Goal: Task Accomplishment & Management: Use online tool/utility

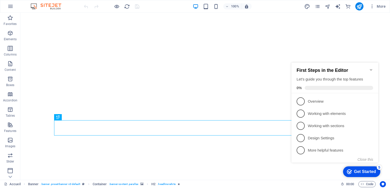
click at [372, 68] on icon "Minimize checklist" at bounding box center [371, 70] width 4 height 4
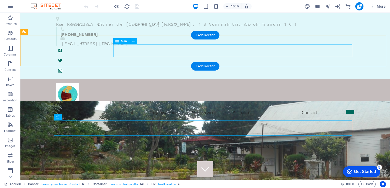
click at [348, 106] on nav "Accueil Mot de bienvenue Historique Vision et missions Nos services Actualités …" at bounding box center [205, 112] width 298 height 13
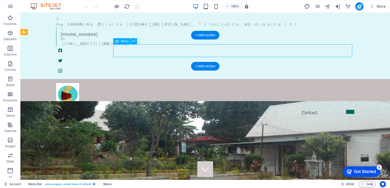
click at [348, 106] on nav "Accueil Mot de bienvenue Historique Vision et missions Nos services Actualités …" at bounding box center [205, 112] width 298 height 13
select select
select select "1"
select select
select select "1"
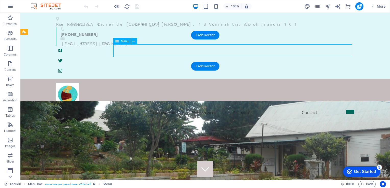
select select
select select "1"
select select
select select "4"
select select
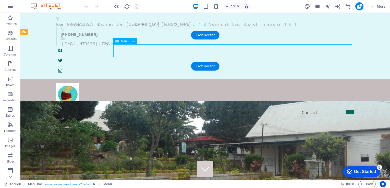
select select "search"
select select "default"
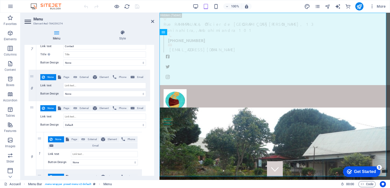
scroll to position [1672, 0]
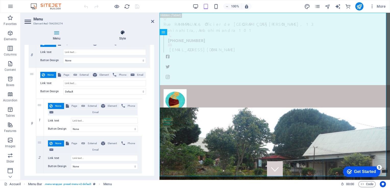
click at [122, 33] on icon at bounding box center [122, 32] width 63 height 5
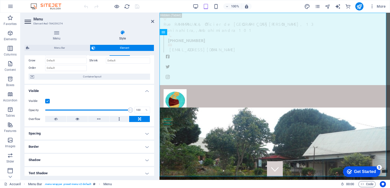
scroll to position [0, 0]
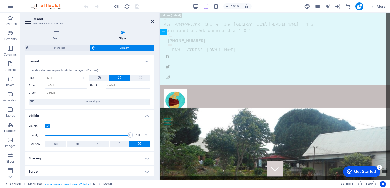
click at [152, 22] on icon at bounding box center [152, 21] width 3 height 4
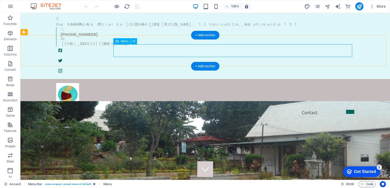
click at [348, 106] on nav "Accueil Mot de bienvenue Historique Vision et missions Nos services Actualités …" at bounding box center [205, 112] width 298 height 13
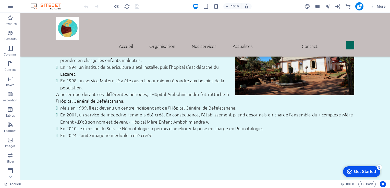
scroll to position [438, 0]
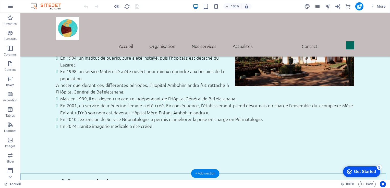
click at [195, 175] on div "+ Add section" at bounding box center [205, 174] width 28 height 9
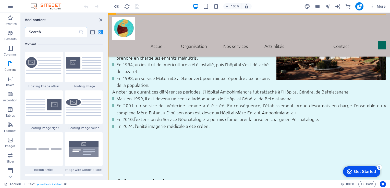
scroll to position [1121, 0]
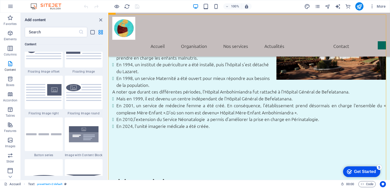
drag, startPoint x: 106, startPoint y: 69, endPoint x: 105, endPoint y: 73, distance: 3.4
click at [105, 73] on div "Favorites 1 Star Headline 1 Star Container Elements 1 Star Headline 1 Star Text…" at bounding box center [64, 106] width 87 height 139
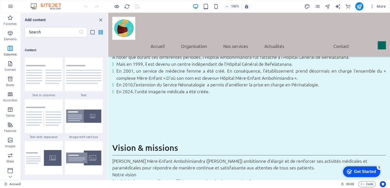
scroll to position [471, 0]
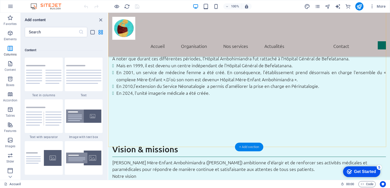
click at [244, 148] on div "+ Add section" at bounding box center [249, 147] width 28 height 9
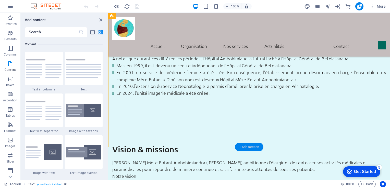
scroll to position [894, 0]
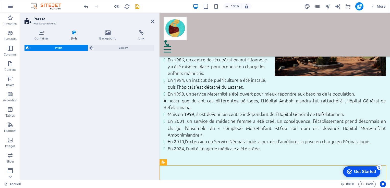
select select "rem"
select select "px"
select select "preset-text-with-image-v4-boxed"
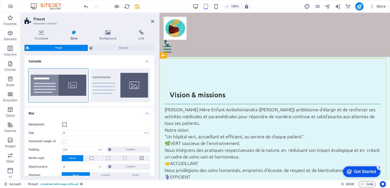
scroll to position [576, 0]
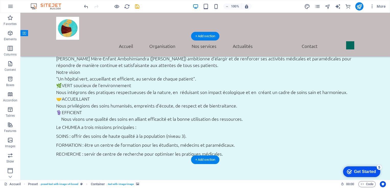
drag, startPoint x: 148, startPoint y: 99, endPoint x: 180, endPoint y: 118, distance: 37.5
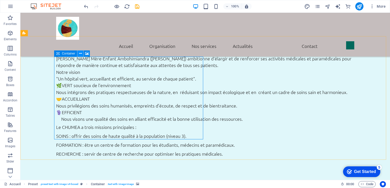
click at [80, 53] on icon at bounding box center [80, 53] width 3 height 5
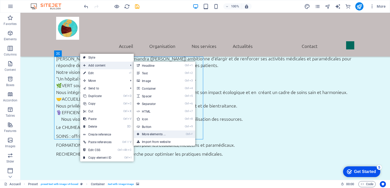
click at [162, 135] on link "Ctrl ⏎ More elements ..." at bounding box center [155, 135] width 42 height 8
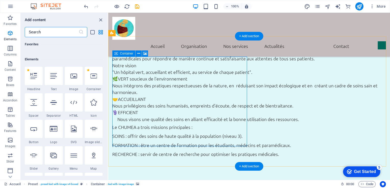
scroll to position [54, 0]
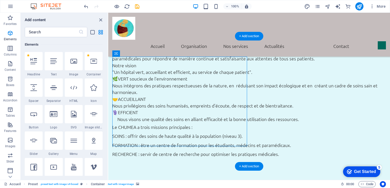
click at [56, 143] on icon at bounding box center [53, 141] width 7 height 7
select select "4"
select select "%"
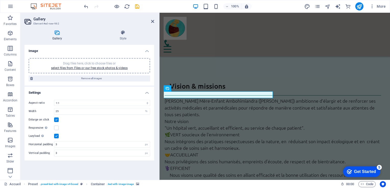
scroll to position [563, 0]
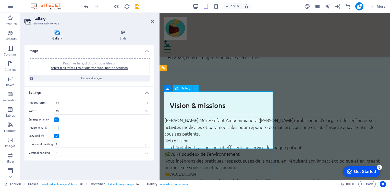
click at [195, 88] on icon at bounding box center [195, 88] width 3 height 5
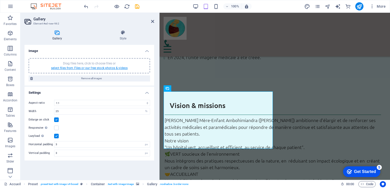
click at [106, 67] on link "select files from Files or our free stock photos & videos" at bounding box center [89, 68] width 77 height 4
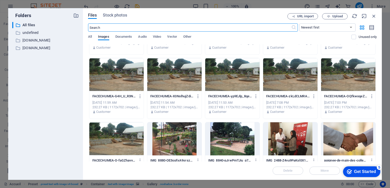
scroll to position [0, 0]
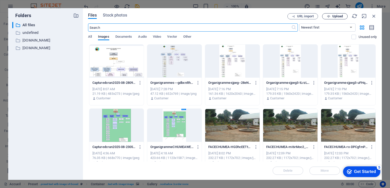
click at [337, 14] on button "Upload" at bounding box center [335, 16] width 26 height 6
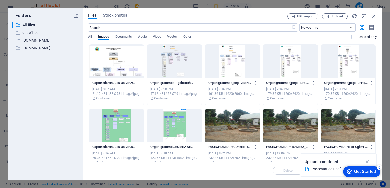
click at [321, 168] on div "Presentation1.pdf" at bounding box center [337, 170] width 50 height 6
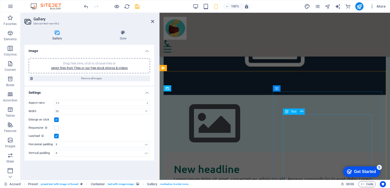
scroll to position [563, 0]
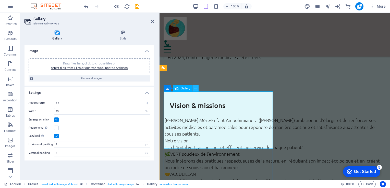
click at [195, 88] on icon at bounding box center [195, 88] width 3 height 5
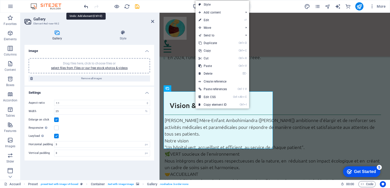
click at [85, 5] on icon "undo" at bounding box center [86, 7] width 6 height 6
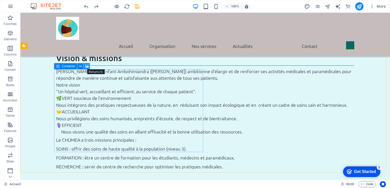
click at [87, 66] on icon at bounding box center [87, 66] width 4 height 5
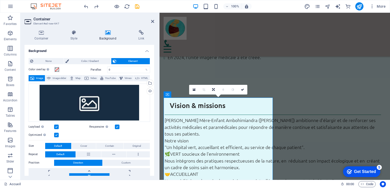
scroll to position [560, 0]
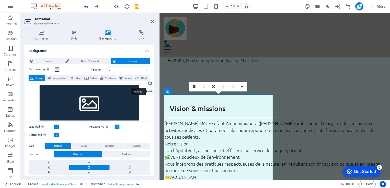
click at [150, 92] on div "Upload" at bounding box center [150, 92] width 8 height 8
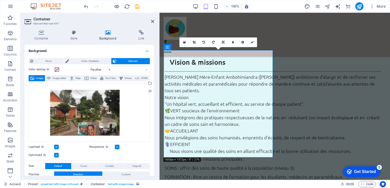
scroll to position [604, 0]
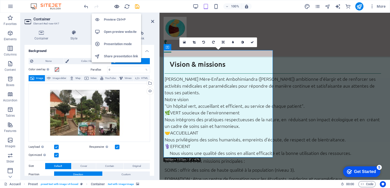
click at [117, 7] on icon "button" at bounding box center [117, 7] width 6 height 6
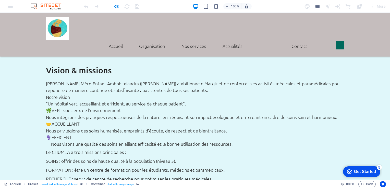
scroll to position [554, 0]
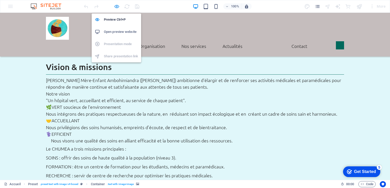
click at [119, 6] on icon "button" at bounding box center [117, 7] width 6 height 6
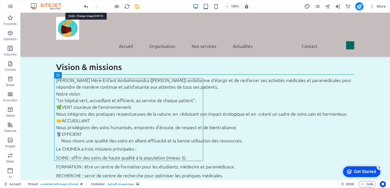
click at [86, 6] on icon "undo" at bounding box center [86, 7] width 6 height 6
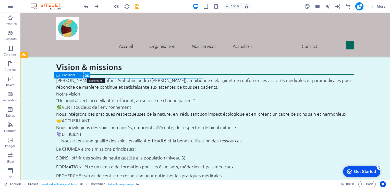
click at [87, 75] on icon at bounding box center [87, 75] width 4 height 5
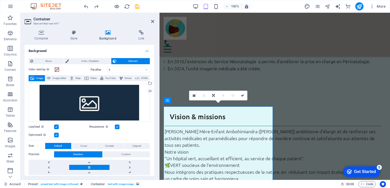
scroll to position [551, 0]
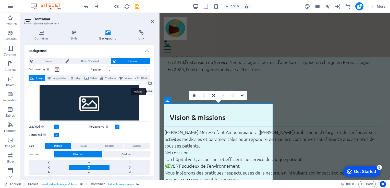
click at [149, 92] on div "Upload" at bounding box center [150, 92] width 8 height 8
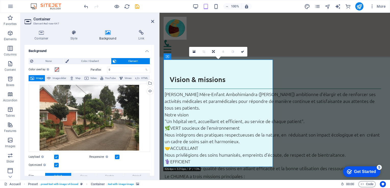
scroll to position [579, 0]
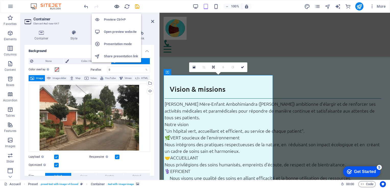
click at [117, 8] on icon "button" at bounding box center [117, 7] width 6 height 6
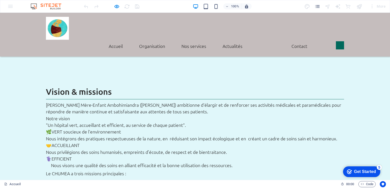
scroll to position [527, 0]
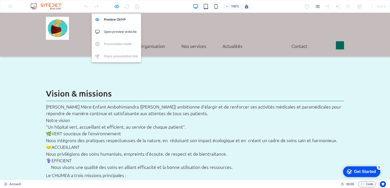
click at [116, 7] on icon "button" at bounding box center [117, 7] width 6 height 6
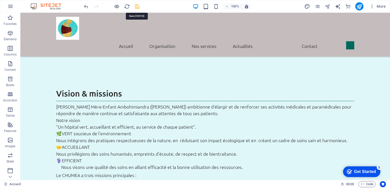
click at [137, 5] on icon "save" at bounding box center [137, 7] width 6 height 6
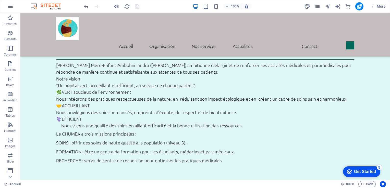
scroll to position [566, 0]
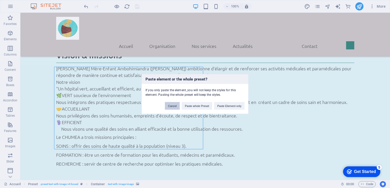
click at [175, 104] on button "Cancel" at bounding box center [172, 106] width 15 height 8
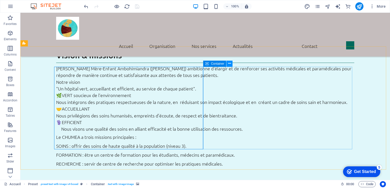
click at [230, 64] on icon at bounding box center [229, 63] width 3 height 5
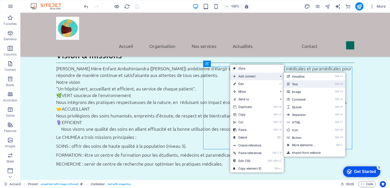
click at [296, 84] on link "Ctrl 2 Text" at bounding box center [305, 84] width 42 height 8
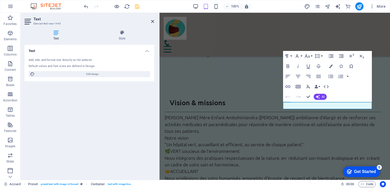
scroll to position [563, 0]
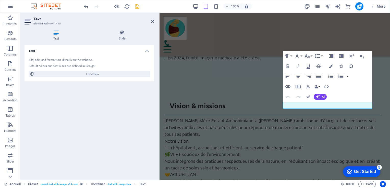
click at [110, 103] on div "Text Add, edit, and format text directly on the website. Default colors and fon…" at bounding box center [90, 110] width 130 height 131
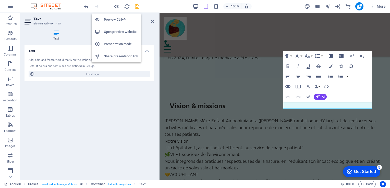
click at [114, 19] on h6 "Preview Ctrl+P" at bounding box center [121, 20] width 34 height 6
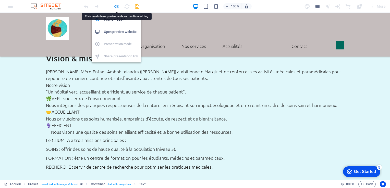
click at [116, 5] on icon "button" at bounding box center [117, 7] width 6 height 6
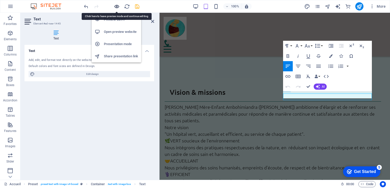
scroll to position [573, 0]
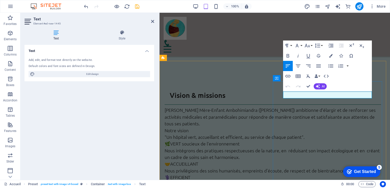
click at [153, 22] on icon at bounding box center [152, 21] width 3 height 4
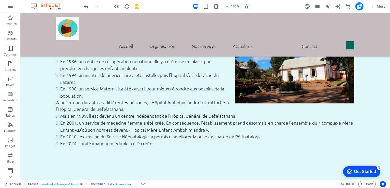
scroll to position [417, 0]
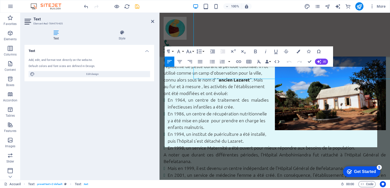
scroll to position [473, 0]
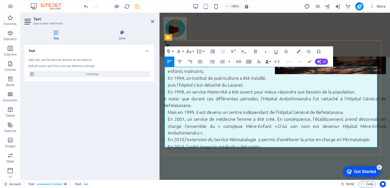
drag, startPoint x: 165, startPoint y: 70, endPoint x: 235, endPoint y: 84, distance: 71.1
copy p "[PERSON_NAME] Mère-Enfant Ambohimiandra ([PERSON_NAME]) ambitionne d'élargir et…"
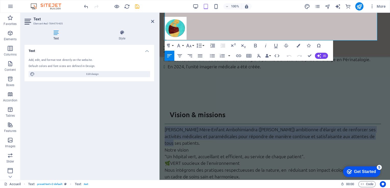
scroll to position [594, 0]
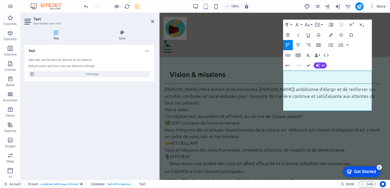
click at [318, 45] on icon "button" at bounding box center [319, 45] width 6 height 6
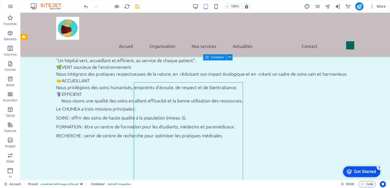
scroll to position [572, 0]
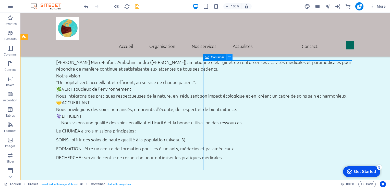
click at [230, 59] on icon at bounding box center [229, 57] width 3 height 5
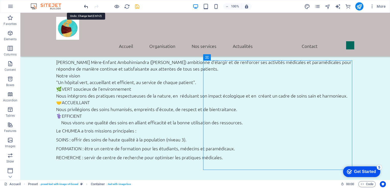
click at [85, 5] on icon "undo" at bounding box center [86, 7] width 6 height 6
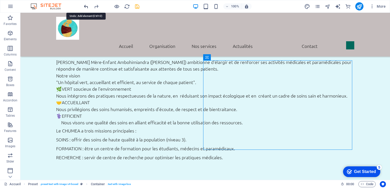
click at [85, 5] on icon "undo" at bounding box center [86, 7] width 6 height 6
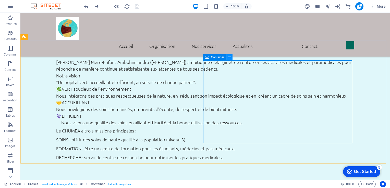
click at [229, 57] on icon at bounding box center [229, 57] width 3 height 5
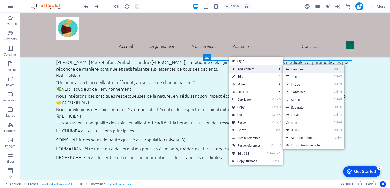
click at [297, 68] on link "Ctrl 1 Headline" at bounding box center [304, 69] width 42 height 8
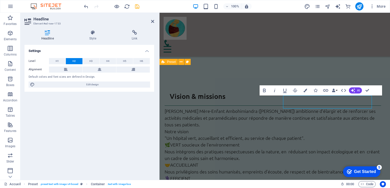
scroll to position [569, 0]
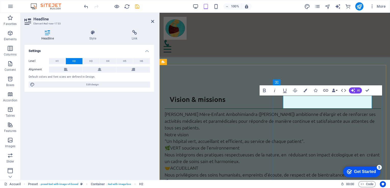
click at [91, 62] on span "H3" at bounding box center [90, 61] width 3 height 6
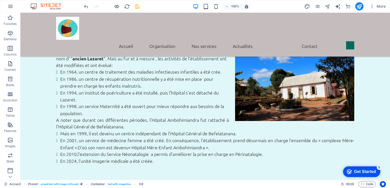
scroll to position [401, 0]
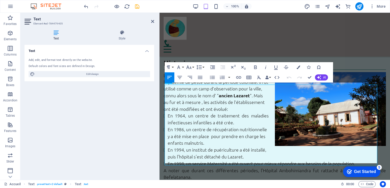
scroll to position [458, 0]
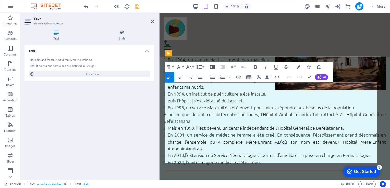
drag, startPoint x: 165, startPoint y: 86, endPoint x: 184, endPoint y: 100, distance: 23.5
copy p "[PERSON_NAME] Mère-Enfant Ambohimiandra ([PERSON_NAME]) ambitionne d'élargir et…"
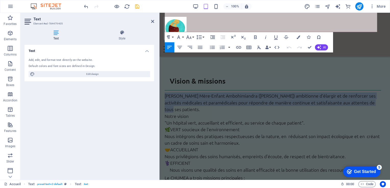
scroll to position [589, 0]
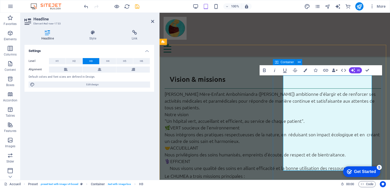
drag, startPoint x: 316, startPoint y: 168, endPoint x: 282, endPoint y: 88, distance: 87.6
click at [264, 71] on icon "button" at bounding box center [265, 70] width 6 height 6
click at [108, 60] on span "H4" at bounding box center [107, 61] width 3 height 6
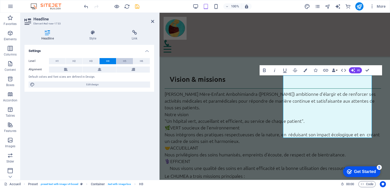
click at [124, 62] on span "H5" at bounding box center [124, 61] width 3 height 6
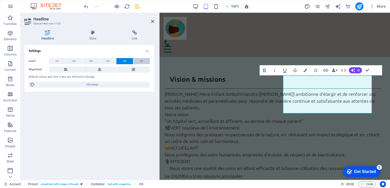
click at [139, 61] on button "H6" at bounding box center [141, 61] width 17 height 6
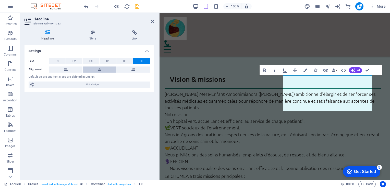
click at [102, 70] on button at bounding box center [99, 70] width 33 height 6
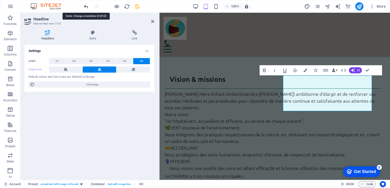
click at [85, 5] on icon "undo" at bounding box center [86, 7] width 6 height 6
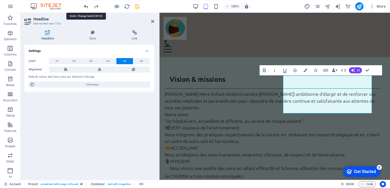
click at [85, 5] on icon "undo" at bounding box center [86, 7] width 6 height 6
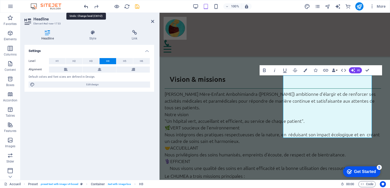
click at [85, 5] on icon "undo" at bounding box center [86, 7] width 6 height 6
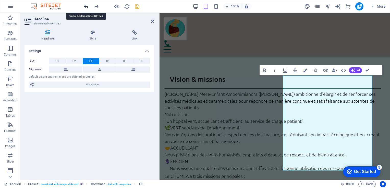
click at [85, 5] on icon "undo" at bounding box center [86, 7] width 6 height 6
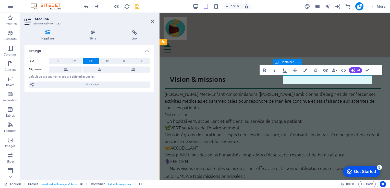
drag, startPoint x: 326, startPoint y: 80, endPoint x: 276, endPoint y: 81, distance: 50.1
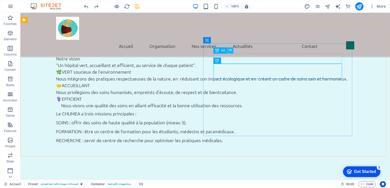
click at [231, 52] on icon at bounding box center [230, 50] width 3 height 5
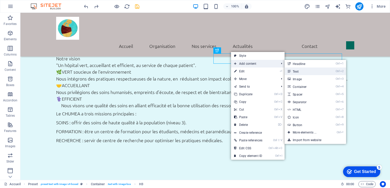
click at [292, 72] on link "Ctrl 2 Text" at bounding box center [306, 72] width 42 height 8
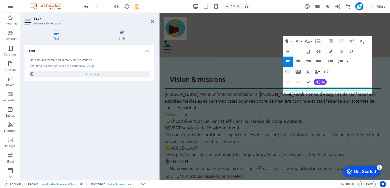
scroll to position [586, 0]
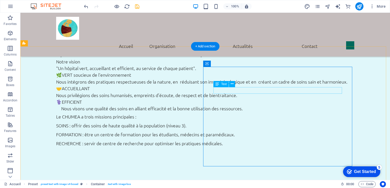
scroll to position [566, 0]
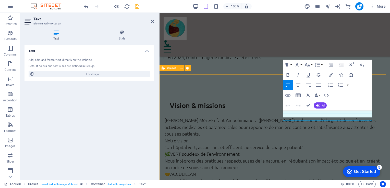
scroll to position [563, 0]
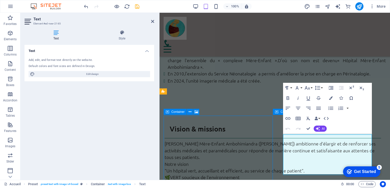
scroll to position [539, 0]
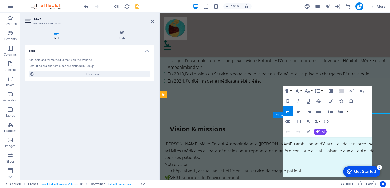
scroll to position [536, 0]
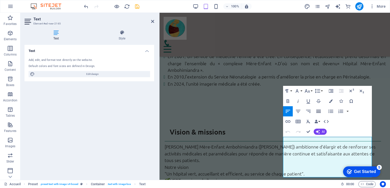
click at [318, 112] on icon "button" at bounding box center [318, 111] width 5 height 3
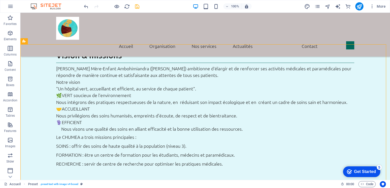
scroll to position [567, 0]
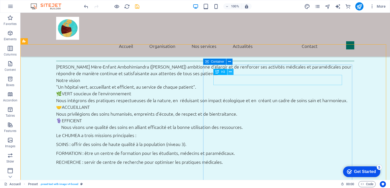
click at [230, 73] on icon at bounding box center [230, 71] width 3 height 5
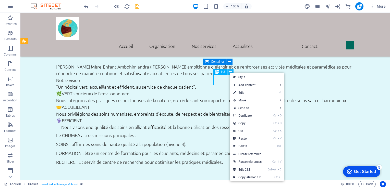
click at [230, 73] on icon at bounding box center [230, 71] width 3 height 5
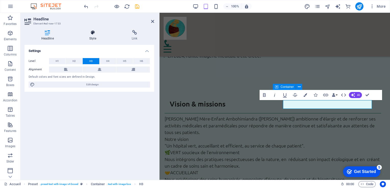
click at [95, 33] on icon at bounding box center [93, 32] width 40 height 5
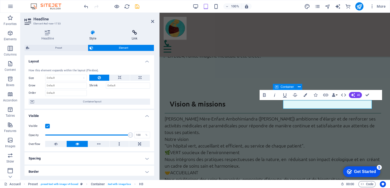
click at [136, 35] on icon at bounding box center [134, 32] width 39 height 5
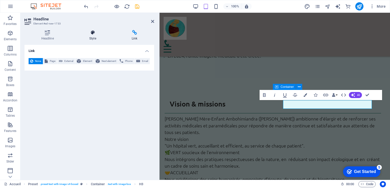
click at [90, 32] on icon at bounding box center [93, 32] width 40 height 5
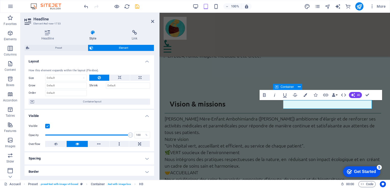
click at [48, 29] on div "Headline Style Link Settings Level H1 H2 H3 H4 H5 H6 Alignment Default colors a…" at bounding box center [89, 103] width 138 height 154
click at [47, 31] on icon at bounding box center [48, 32] width 46 height 5
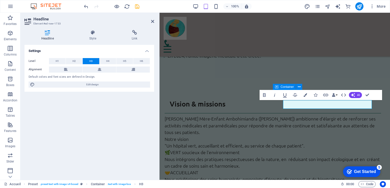
click at [47, 31] on icon at bounding box center [48, 32] width 46 height 5
click at [93, 32] on icon at bounding box center [93, 32] width 40 height 5
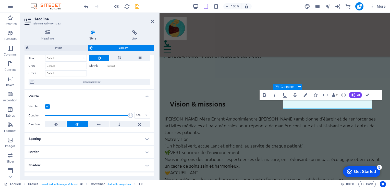
scroll to position [21, 0]
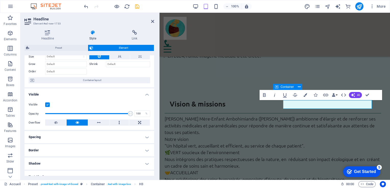
click at [146, 136] on h4 "Spacing" at bounding box center [90, 137] width 130 height 12
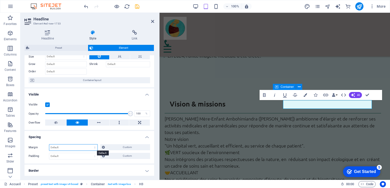
click at [95, 149] on select "Default auto px % rem vw vh Custom" at bounding box center [73, 148] width 48 height 6
select select "px"
click at [90, 145] on select "Default auto px % rem vw vh Custom" at bounding box center [73, 148] width 48 height 6
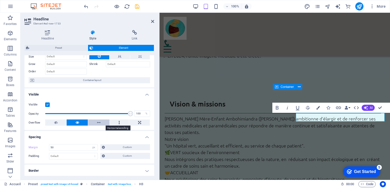
click at [95, 123] on button at bounding box center [98, 123] width 21 height 6
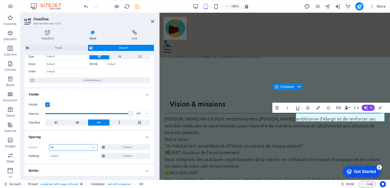
click at [55, 148] on input "50" at bounding box center [73, 148] width 48 height 6
type input "5"
click at [93, 148] on select "Default auto px % rem vw vh Custom" at bounding box center [93, 148] width 7 height 6
select select "%"
click at [90, 145] on select "Default auto px % rem vw vh Custom" at bounding box center [93, 148] width 7 height 6
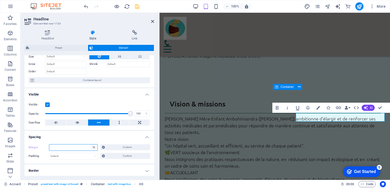
type input "100"
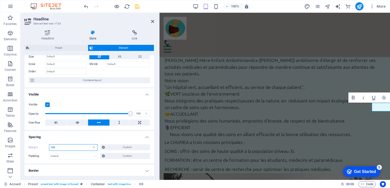
scroll to position [663, 0]
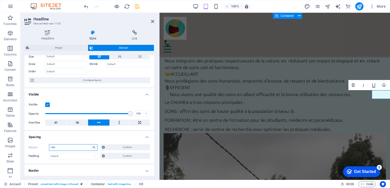
click at [93, 147] on select "Default auto px % rem vw vh Custom" at bounding box center [93, 148] width 7 height 6
select select "px"
click at [90, 145] on select "Default auto px % rem vw vh Custom" at bounding box center [93, 148] width 7 height 6
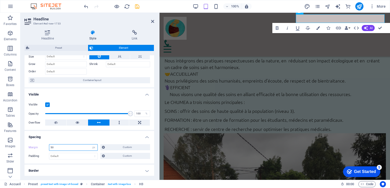
type input "50"
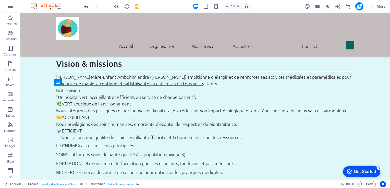
scroll to position [535, 0]
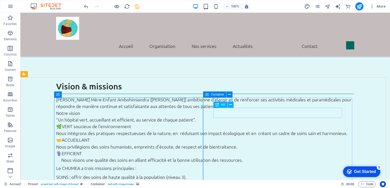
drag, startPoint x: 235, startPoint y: 108, endPoint x: 235, endPoint y: 105, distance: 2.8
click at [235, 105] on div "H3" at bounding box center [225, 105] width 23 height 6
click at [80, 94] on icon at bounding box center [80, 94] width 3 height 5
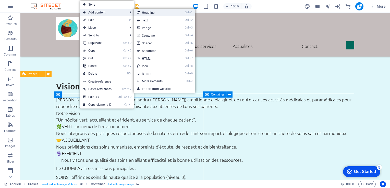
click at [152, 12] on link "Ctrl 1 Headline" at bounding box center [155, 13] width 42 height 8
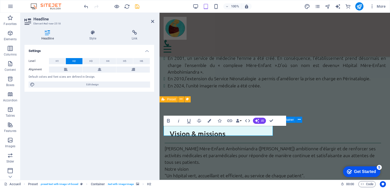
scroll to position [531, 0]
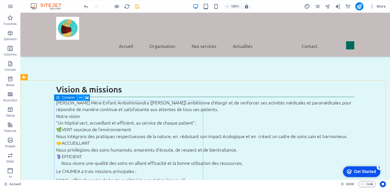
click at [80, 98] on icon at bounding box center [80, 97] width 3 height 5
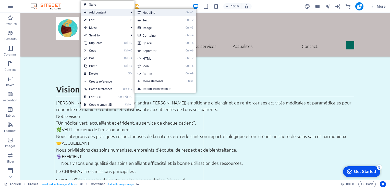
click at [153, 11] on link "Ctrl 1 Headline" at bounding box center [156, 13] width 42 height 8
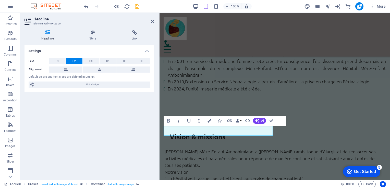
scroll to position [528, 0]
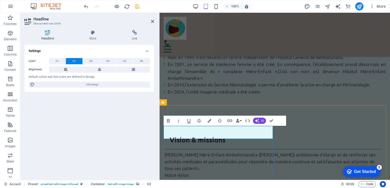
click at [94, 61] on button "H3" at bounding box center [91, 61] width 17 height 6
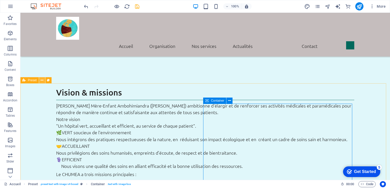
click at [41, 79] on icon at bounding box center [42, 80] width 3 height 5
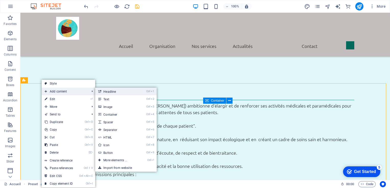
click at [110, 92] on link "Ctrl 1 Headline" at bounding box center [116, 92] width 42 height 8
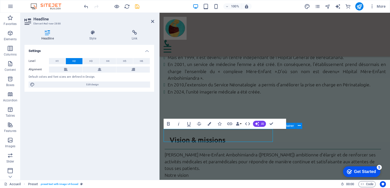
scroll to position [525, 0]
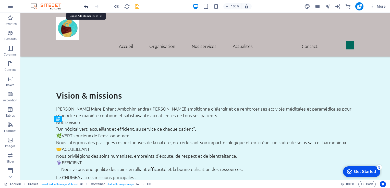
click at [86, 6] on icon "undo" at bounding box center [86, 7] width 6 height 6
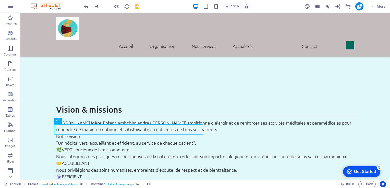
scroll to position [508, 0]
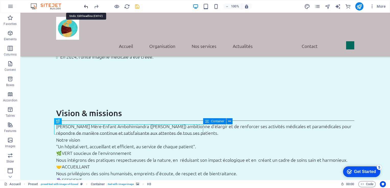
click at [86, 6] on icon "undo" at bounding box center [86, 7] width 6 height 6
click at [87, 7] on icon "undo" at bounding box center [86, 7] width 6 height 6
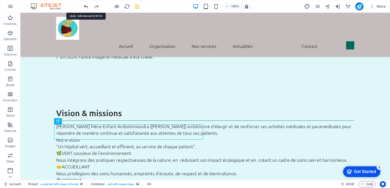
click at [87, 7] on icon "undo" at bounding box center [86, 7] width 6 height 6
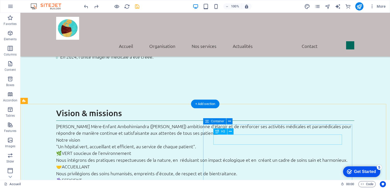
select select "px"
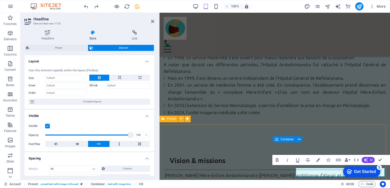
scroll to position [509, 0]
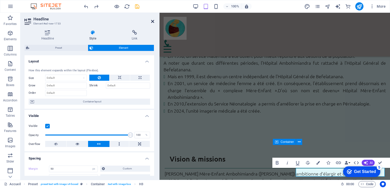
click at [153, 21] on icon at bounding box center [152, 21] width 3 height 4
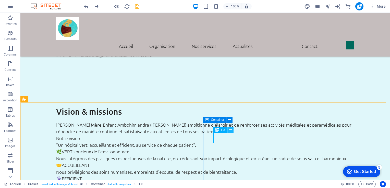
click at [231, 132] on icon at bounding box center [230, 130] width 3 height 5
click at [230, 130] on icon at bounding box center [230, 130] width 3 height 5
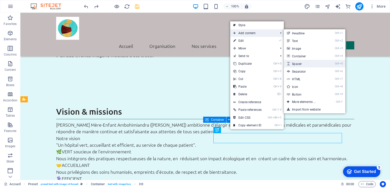
click at [302, 62] on link "Ctrl 5 Spacer" at bounding box center [305, 64] width 42 height 8
select select "px"
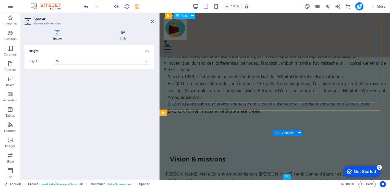
scroll to position [611, 0]
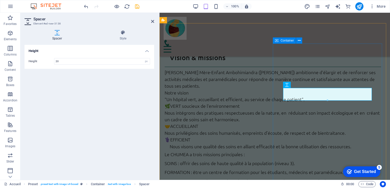
type input "20"
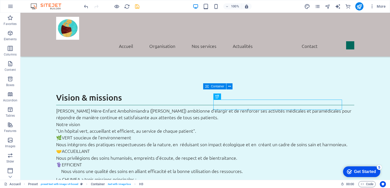
scroll to position [516, 0]
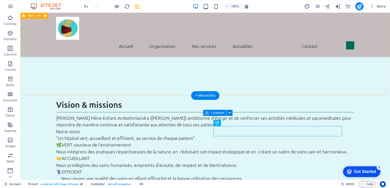
click at [337, 94] on div "Vision & missions Le CHU Mère-Enfant Ambohimiandra (CHUMEA) ambitionne d'élargi…" at bounding box center [205, 158] width 370 height 159
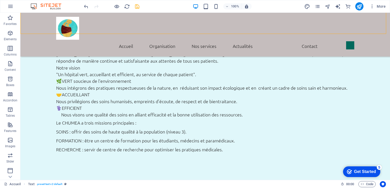
scroll to position [582, 0]
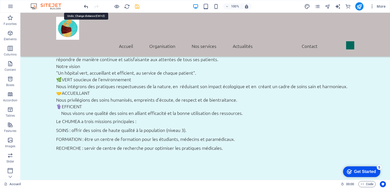
click at [86, 7] on icon "undo" at bounding box center [86, 7] width 6 height 6
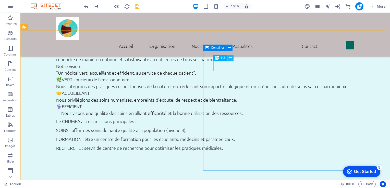
click at [229, 58] on icon at bounding box center [230, 57] width 3 height 5
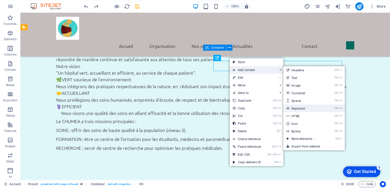
click at [300, 107] on link "Ctrl 6 Separator" at bounding box center [304, 109] width 42 height 8
select select "%"
select select "px"
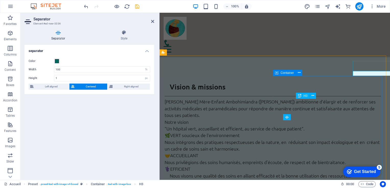
scroll to position [578, 0]
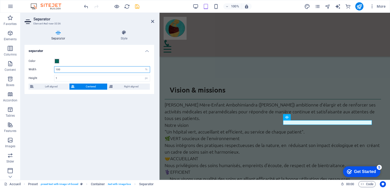
click at [74, 68] on input "100" at bounding box center [102, 70] width 96 height 6
type input "1"
type input "50"
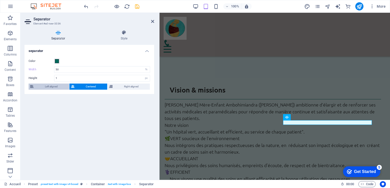
click at [33, 86] on icon at bounding box center [32, 87] width 4 height 6
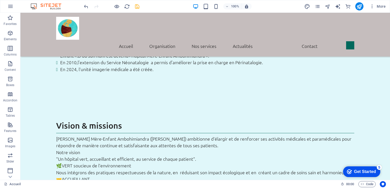
scroll to position [497, 0]
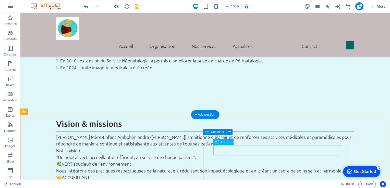
select select "px"
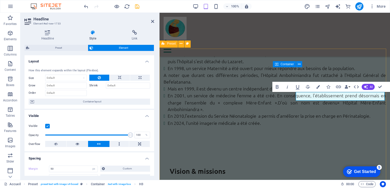
scroll to position [587, 0]
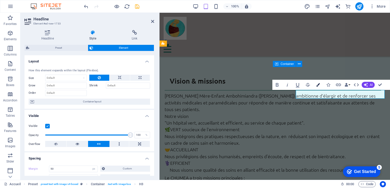
click at [319, 85] on icon "button" at bounding box center [318, 85] width 4 height 4
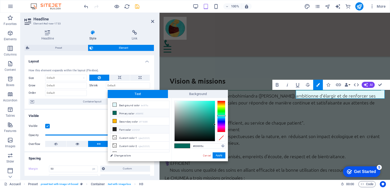
click at [114, 128] on icon at bounding box center [115, 130] width 4 height 4
type input "#212121"
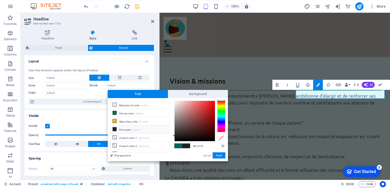
click at [186, 146] on span at bounding box center [186, 146] width 8 height 4
click at [222, 156] on button "Apply" at bounding box center [219, 156] width 13 height 6
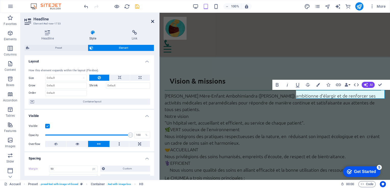
click at [153, 21] on icon at bounding box center [152, 21] width 3 height 4
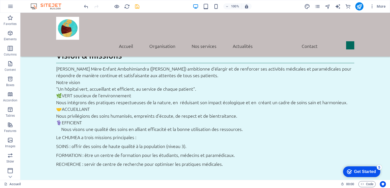
scroll to position [564, 0]
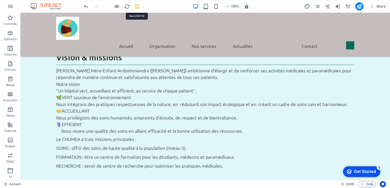
click at [139, 6] on icon "save" at bounding box center [137, 7] width 6 height 6
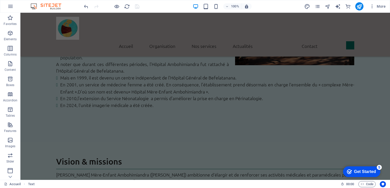
scroll to position [457, 0]
